Goal: Navigation & Orientation: Go to known website

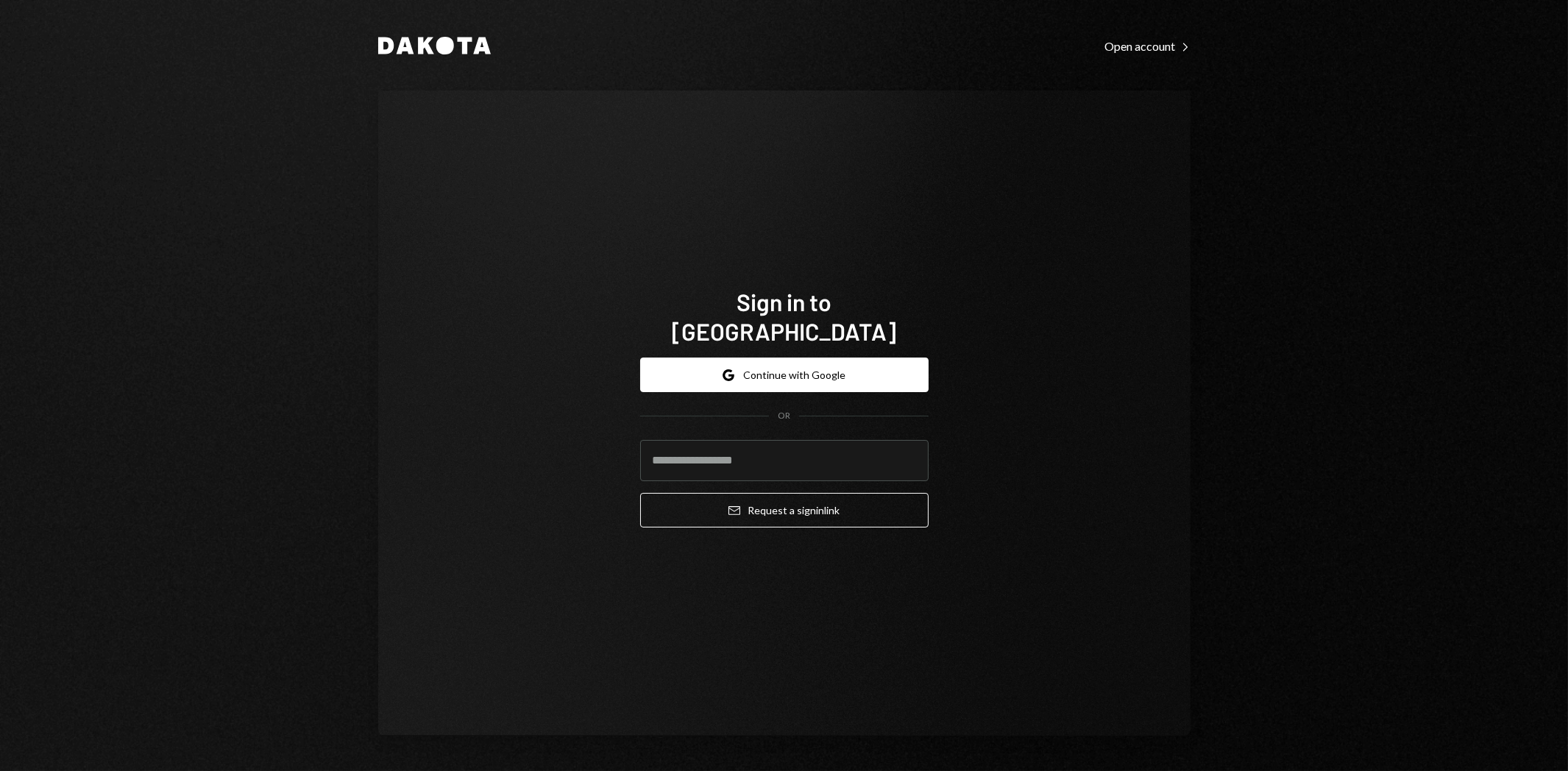
type input "**********"
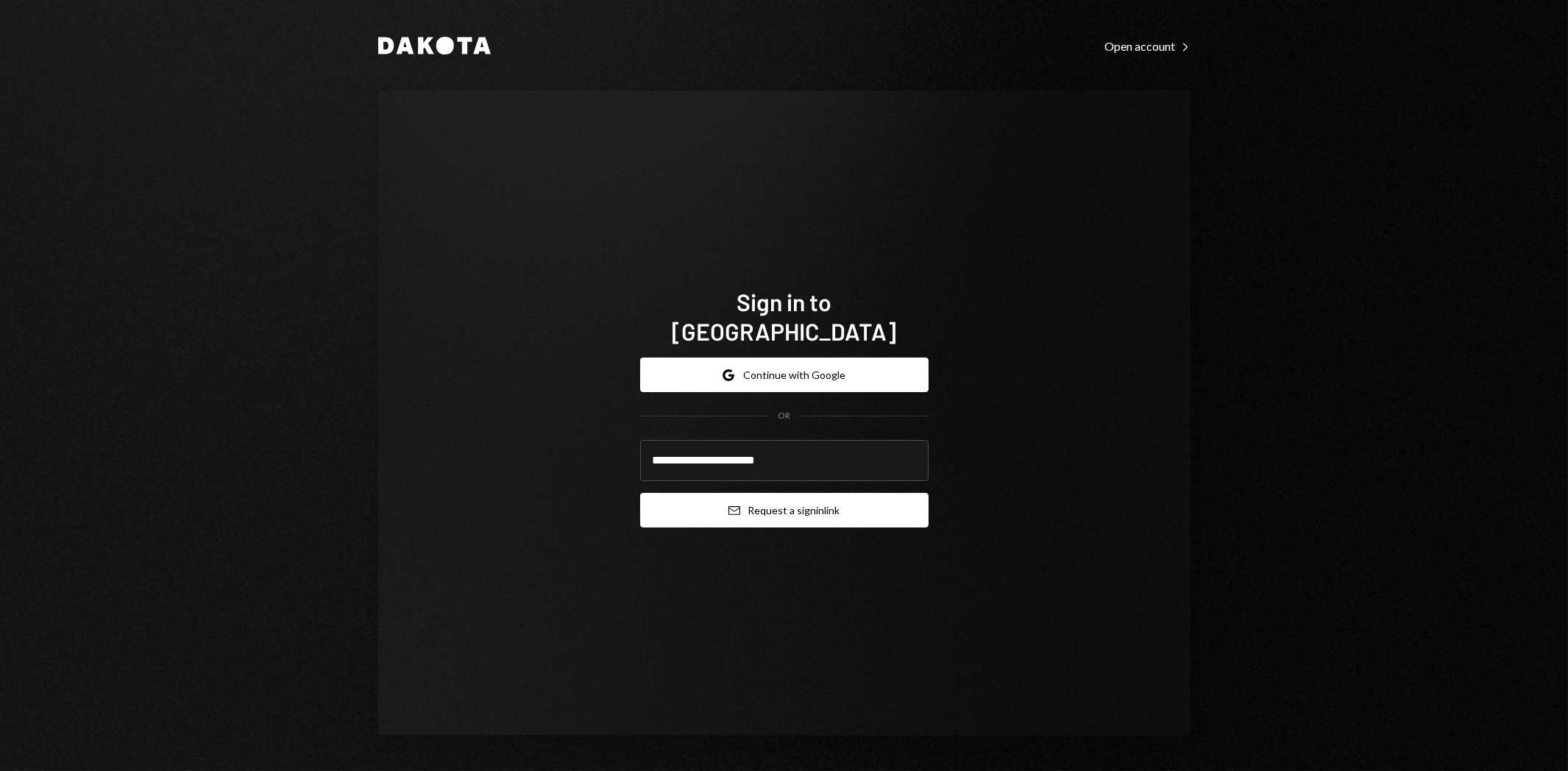
click at [805, 503] on button "Email Request a sign in link" at bounding box center [784, 509] width 288 height 34
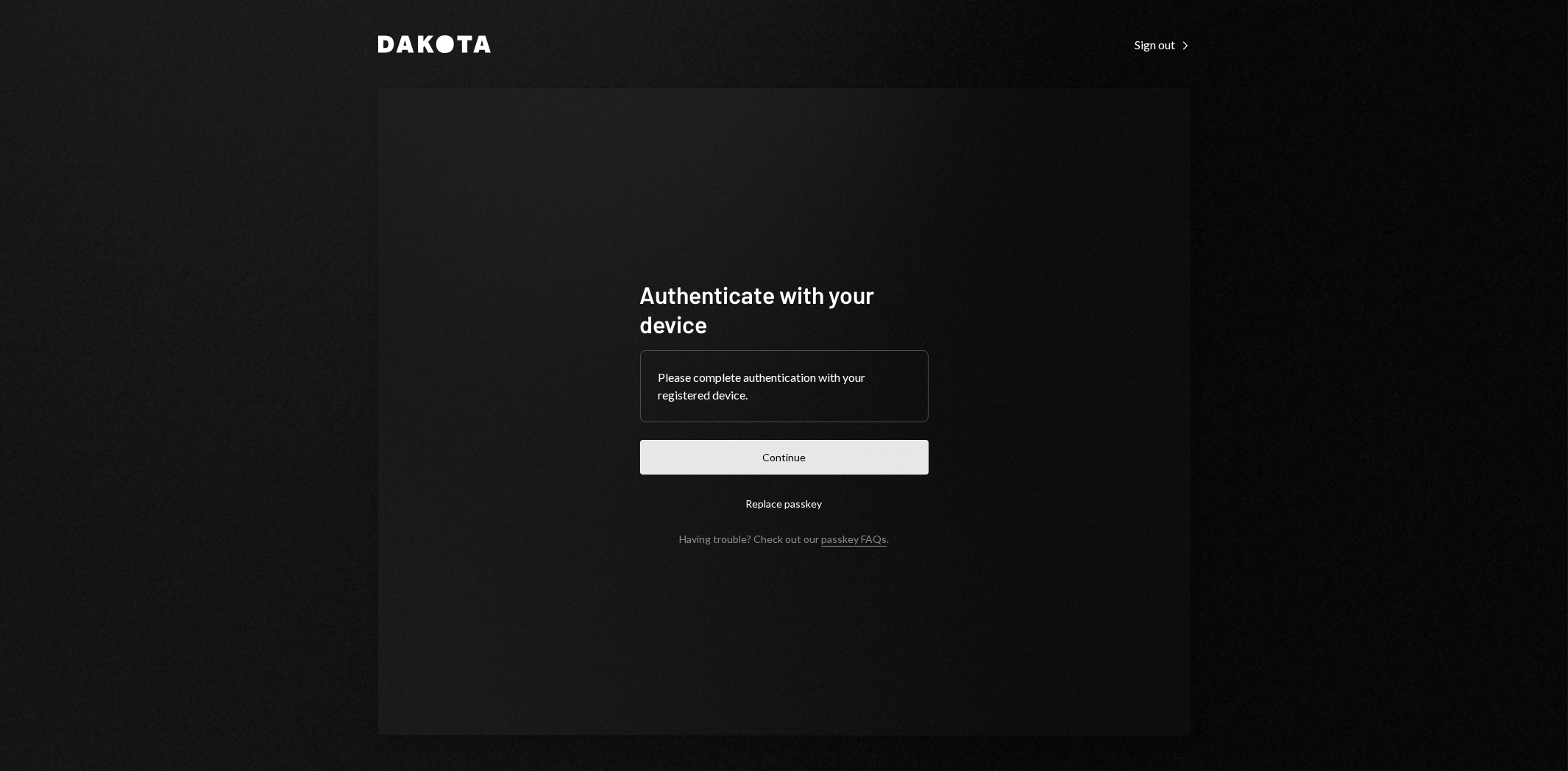
click at [736, 451] on button "Continue" at bounding box center [784, 456] width 288 height 34
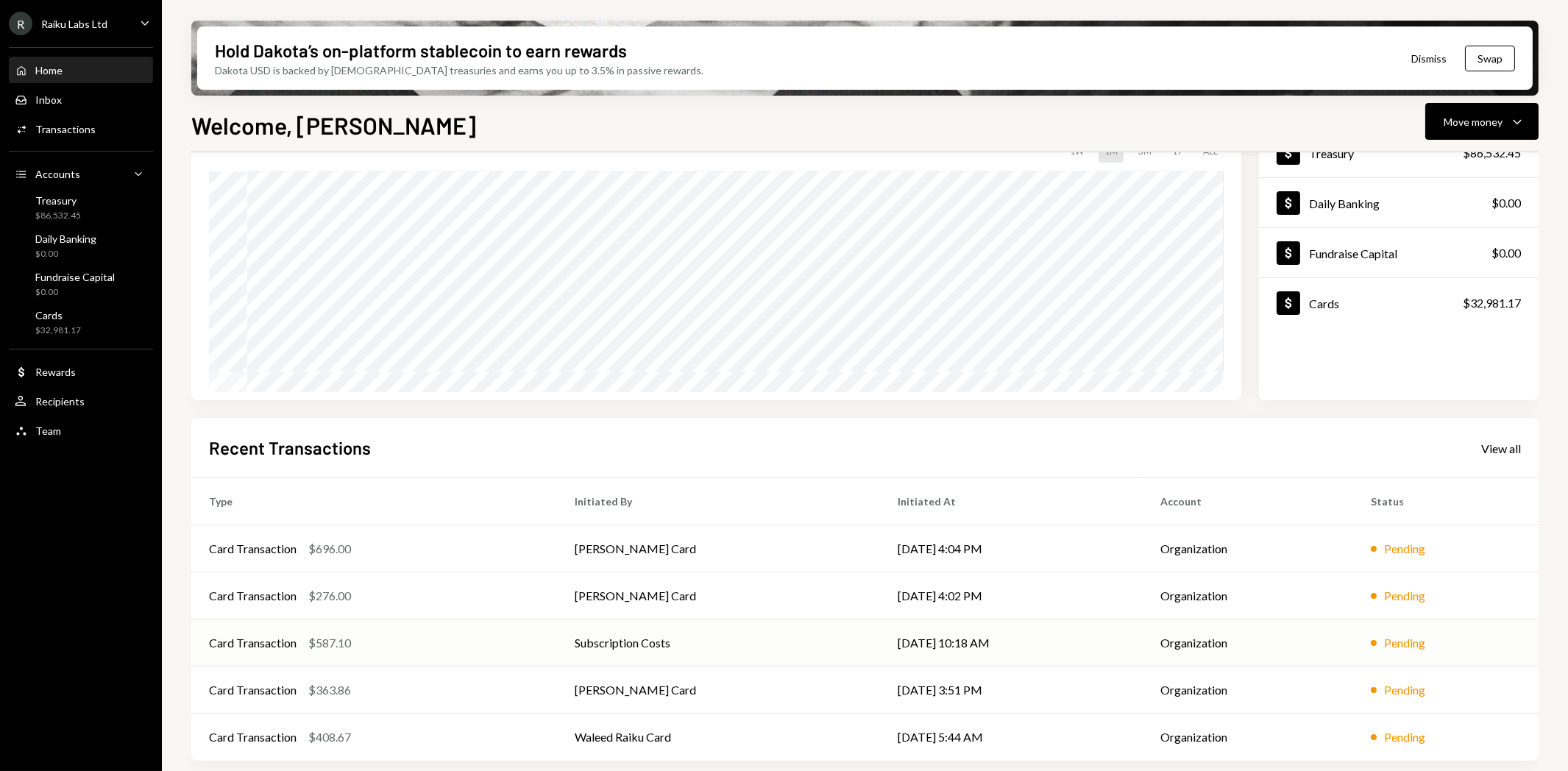
scroll to position [115, 0]
